Goal: Check status: Check status

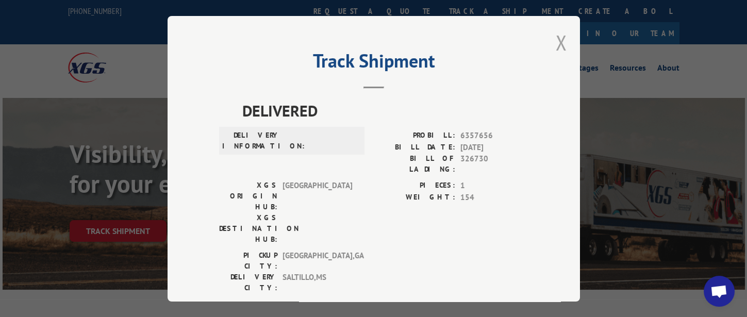
click at [560, 40] on button "Close modal" at bounding box center [561, 42] width 11 height 27
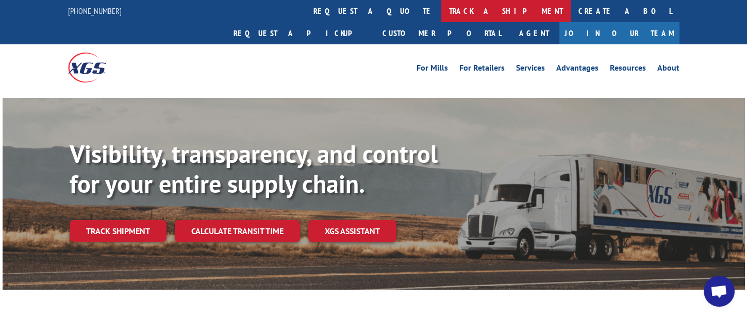
click at [441, 14] on link "track a shipment" at bounding box center [505, 11] width 129 height 22
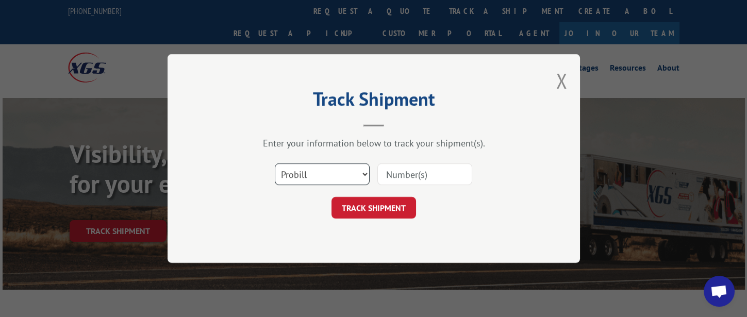
click at [346, 171] on select "Select category... Probill BOL PO" at bounding box center [322, 174] width 95 height 22
select select "bol"
click at [275, 163] on select "Select category... Probill BOL PO" at bounding box center [322, 174] width 95 height 22
click at [408, 170] on input at bounding box center [425, 174] width 95 height 22
type input "479983"
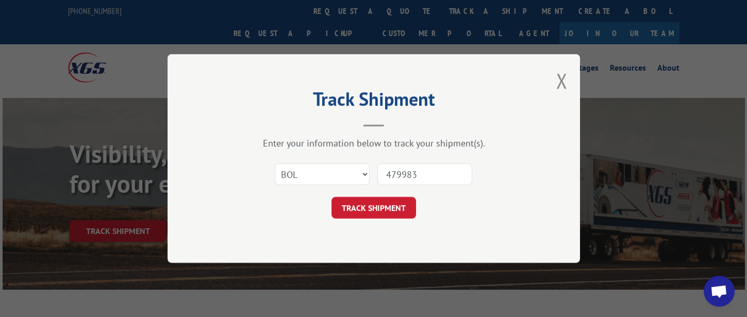
click button "TRACK SHIPMENT" at bounding box center [374, 208] width 85 height 22
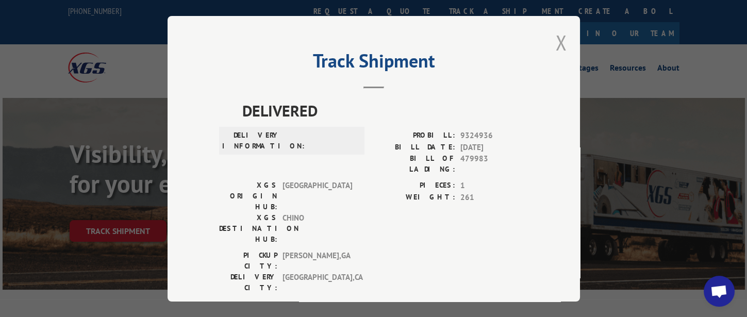
click at [556, 37] on button "Close modal" at bounding box center [561, 42] width 11 height 27
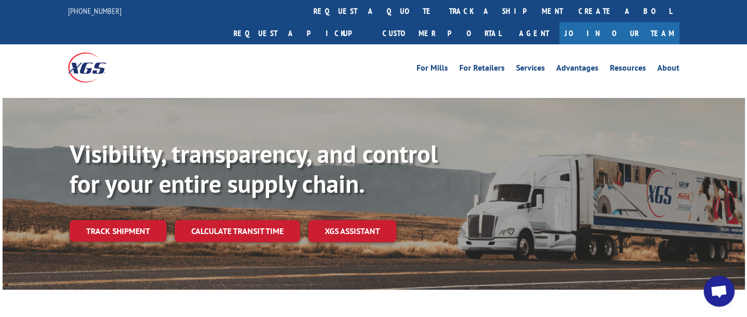
click at [441, 11] on link "track a shipment" at bounding box center [505, 11] width 129 height 22
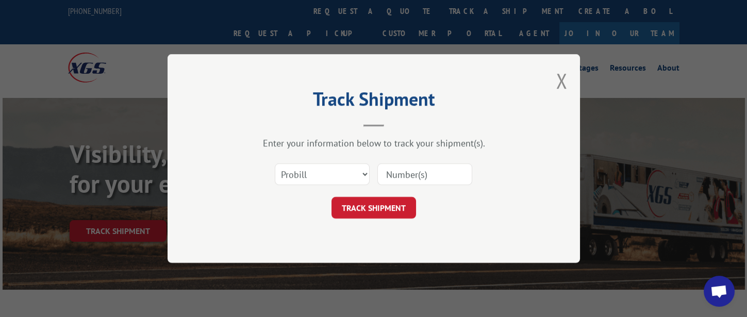
click at [401, 177] on input at bounding box center [425, 174] width 95 height 22
type input "17355680"
click button "TRACK SHIPMENT" at bounding box center [374, 208] width 85 height 22
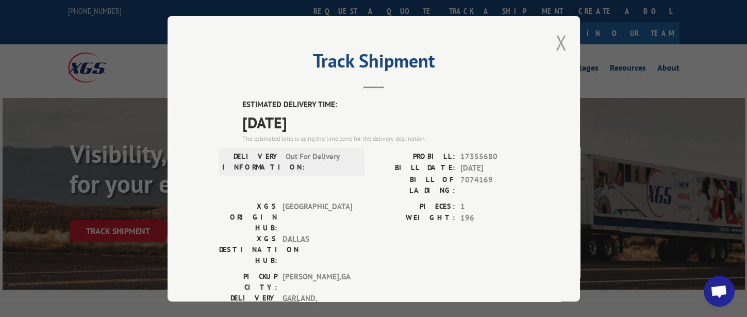
click at [558, 41] on button "Close modal" at bounding box center [561, 42] width 11 height 27
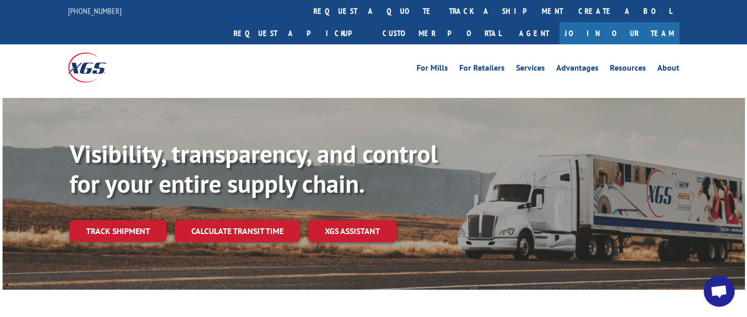
click at [441, 11] on link "track a shipment" at bounding box center [505, 11] width 129 height 22
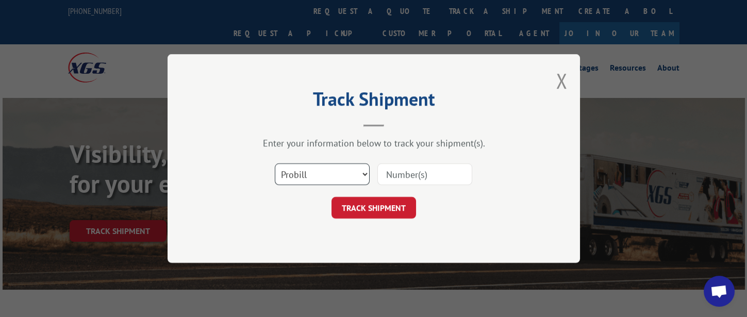
click at [349, 177] on select "Select category... Probill BOL PO" at bounding box center [322, 174] width 95 height 22
select select "bol"
click at [275, 163] on select "Select category... Probill BOL PO" at bounding box center [322, 174] width 95 height 22
click at [434, 172] on input at bounding box center [425, 174] width 95 height 22
type input "326569"
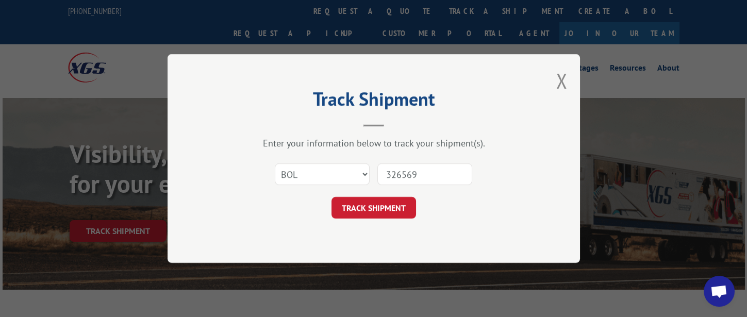
click button "TRACK SHIPMENT" at bounding box center [374, 208] width 85 height 22
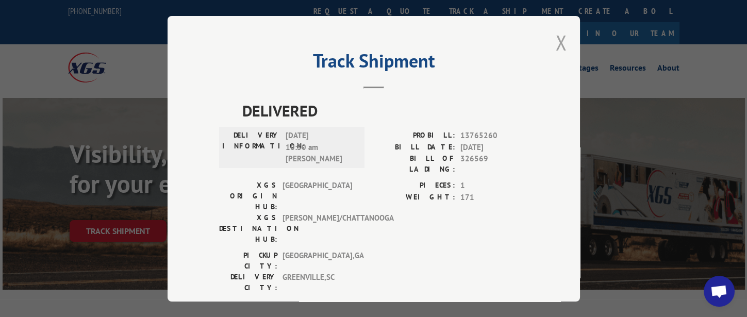
click at [556, 47] on button "Close modal" at bounding box center [561, 42] width 11 height 27
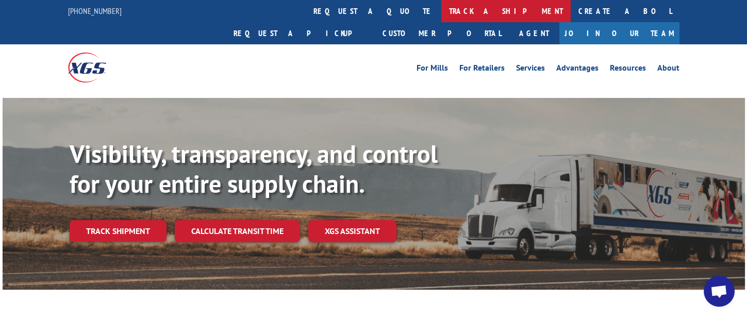
click at [441, 14] on link "track a shipment" at bounding box center [505, 11] width 129 height 22
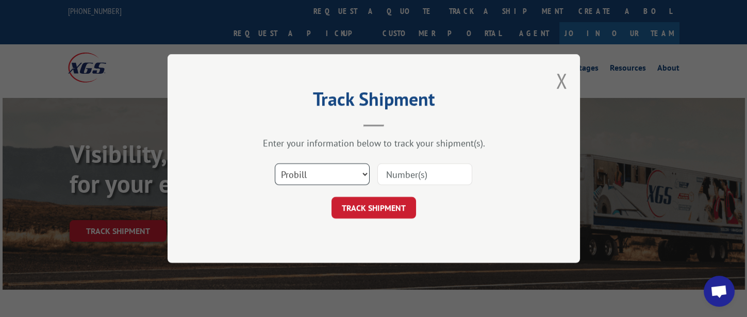
click at [336, 173] on select "Select category... Probill BOL PO" at bounding box center [322, 174] width 95 height 22
select select "bol"
click at [275, 163] on select "Select category... Probill BOL PO" at bounding box center [322, 174] width 95 height 22
click at [443, 168] on input at bounding box center [425, 174] width 95 height 22
type input "326578"
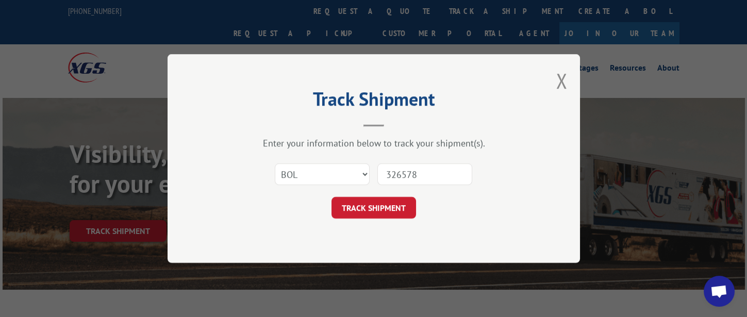
click button "TRACK SHIPMENT" at bounding box center [374, 208] width 85 height 22
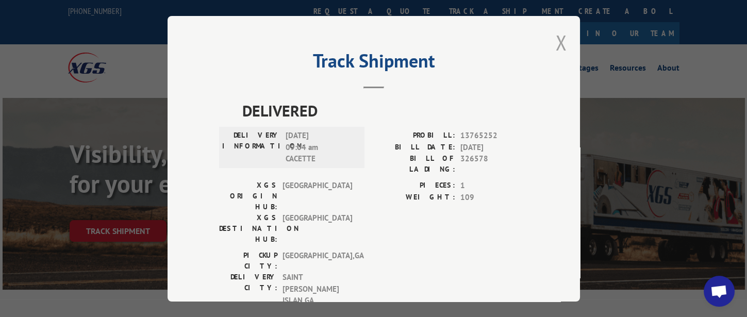
click at [561, 44] on button "Close modal" at bounding box center [561, 42] width 11 height 27
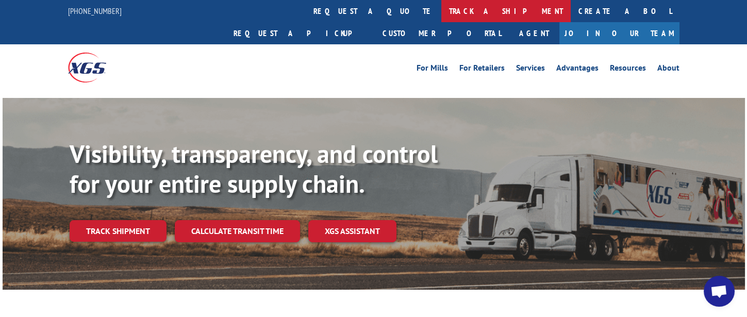
click at [441, 13] on link "track a shipment" at bounding box center [505, 11] width 129 height 22
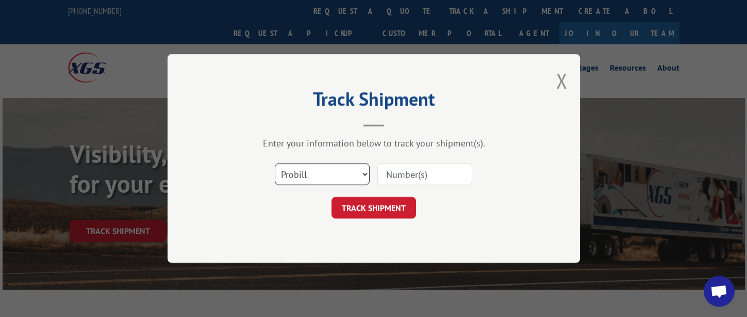
click at [311, 174] on select "Select category... Probill BOL PO" at bounding box center [322, 174] width 95 height 22
select select "bol"
click at [275, 163] on select "Select category... Probill BOL PO" at bounding box center [322, 174] width 95 height 22
click at [395, 175] on input at bounding box center [425, 174] width 95 height 22
type input "326730"
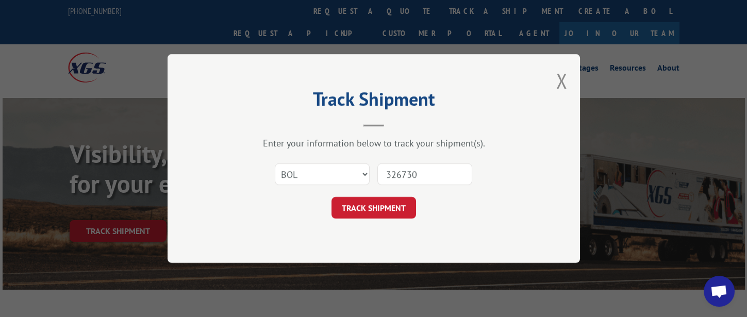
click button "TRACK SHIPMENT" at bounding box center [374, 208] width 85 height 22
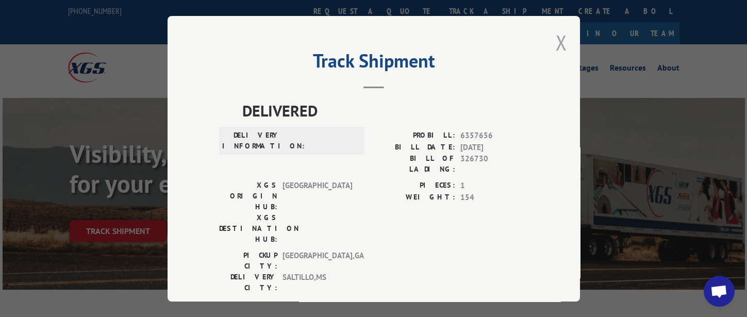
click at [558, 44] on button "Close modal" at bounding box center [561, 42] width 11 height 27
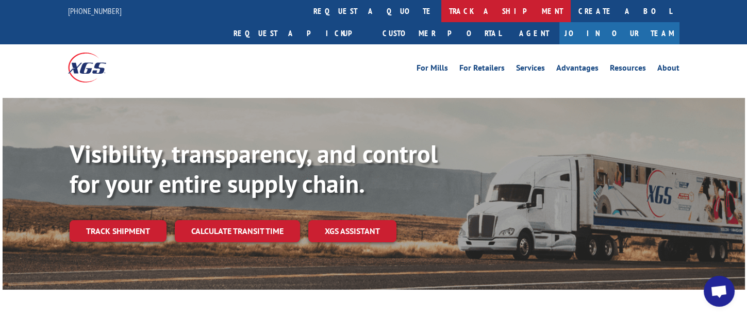
click at [441, 5] on link "track a shipment" at bounding box center [505, 11] width 129 height 22
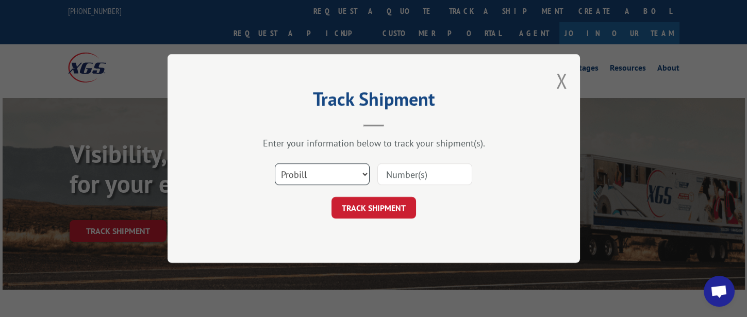
click at [331, 176] on select "Select category... Probill BOL PO" at bounding box center [322, 174] width 95 height 22
select select "bol"
click at [275, 163] on select "Select category... Probill BOL PO" at bounding box center [322, 174] width 95 height 22
click at [414, 173] on input at bounding box center [425, 174] width 95 height 22
type input "326757"
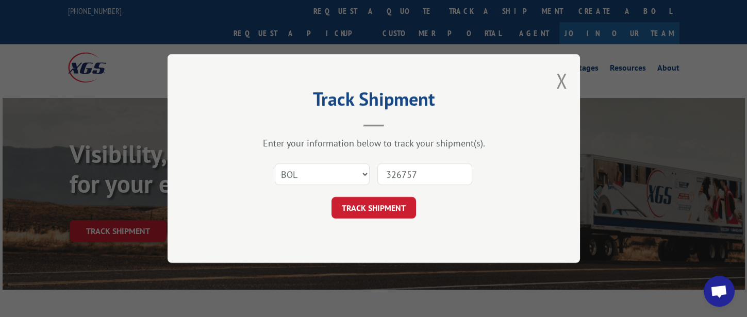
click button "TRACK SHIPMENT" at bounding box center [374, 208] width 85 height 22
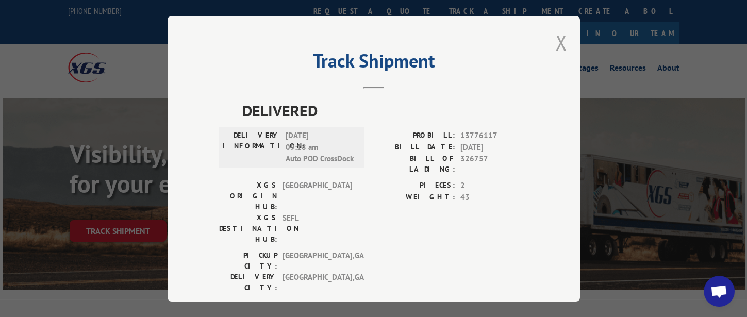
click at [559, 42] on button "Close modal" at bounding box center [561, 42] width 11 height 27
